Goal: Task Accomplishment & Management: Use online tool/utility

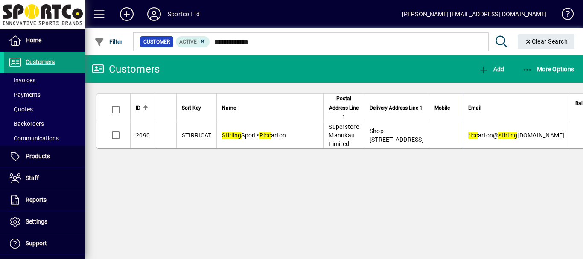
click at [35, 62] on span "Customers" at bounding box center [40, 61] width 29 height 7
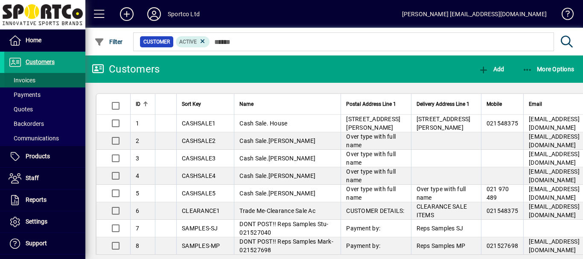
click at [21, 81] on span "Invoices" at bounding box center [22, 80] width 27 height 7
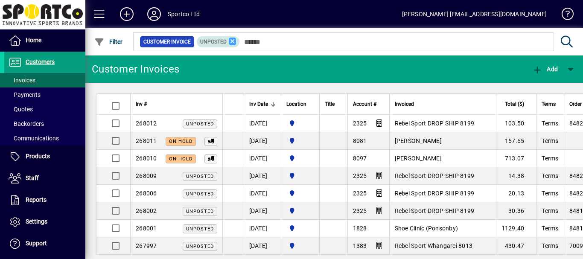
click at [232, 42] on icon at bounding box center [233, 42] width 8 height 8
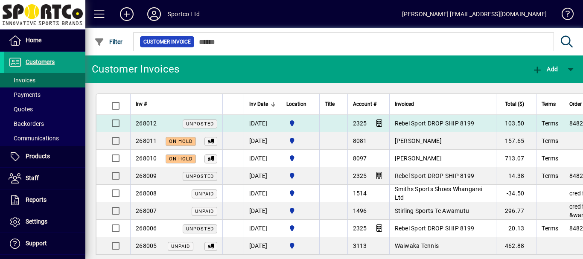
click at [420, 122] on span "Rebel Sport DROP SHIP 8199" at bounding box center [435, 123] width 80 height 7
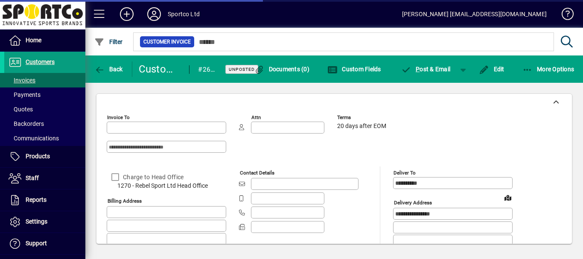
type input "**********"
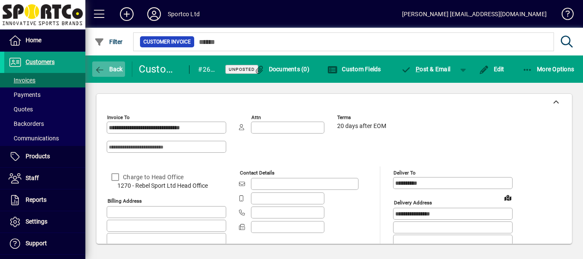
click at [113, 68] on span "Back" at bounding box center [108, 69] width 29 height 7
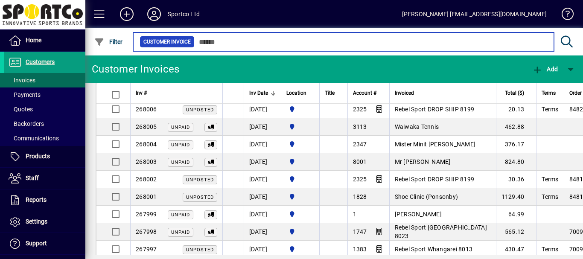
scroll to position [94, 0]
